Goal: Task Accomplishment & Management: Use online tool/utility

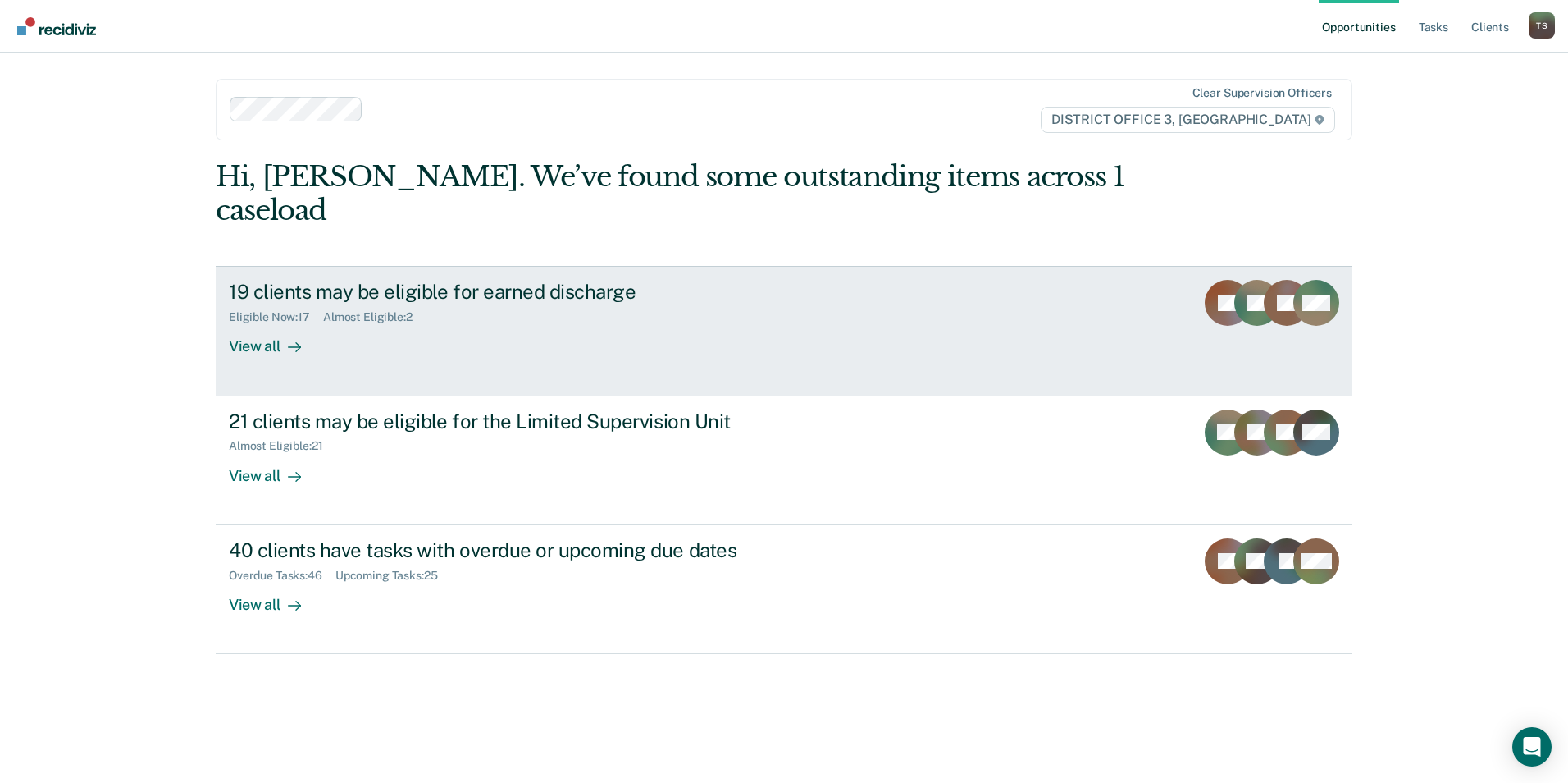
click at [264, 324] on div "View all" at bounding box center [275, 340] width 92 height 32
